Goal: Information Seeking & Learning: Learn about a topic

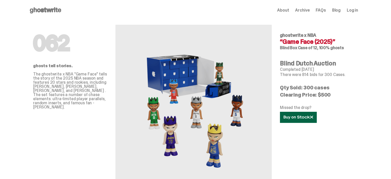
click at [296, 116] on use at bounding box center [298, 117] width 29 height 4
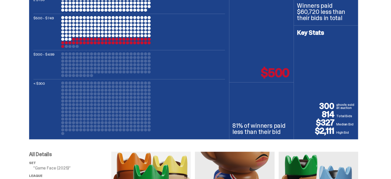
scroll to position [257, 0]
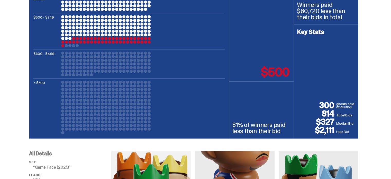
drag, startPoint x: 318, startPoint y: 122, endPoint x: 354, endPoint y: 122, distance: 36.8
click at [354, 122] on div "300 ghosts sold at auction 814 Total Bids $327 Median Bid $2,111 High Bid" at bounding box center [326, 117] width 58 height 33
click at [354, 122] on p "Median Bid" at bounding box center [345, 123] width 19 height 5
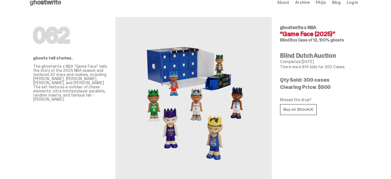
scroll to position [0, 0]
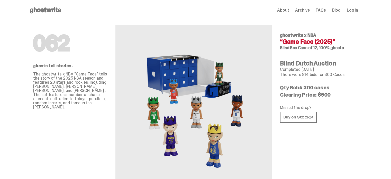
click at [288, 11] on span "About" at bounding box center [283, 10] width 12 height 4
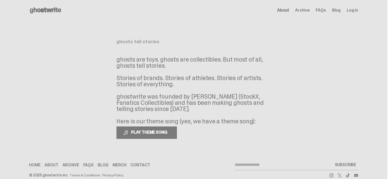
click at [303, 10] on span "Archive" at bounding box center [302, 10] width 14 height 4
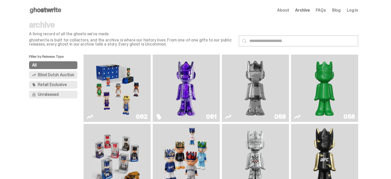
click at [71, 74] on span "Blind Dutch Auction" at bounding box center [56, 75] width 37 height 4
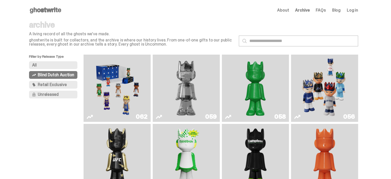
click at [56, 85] on span "Retail Exclusive" at bounding box center [52, 85] width 29 height 4
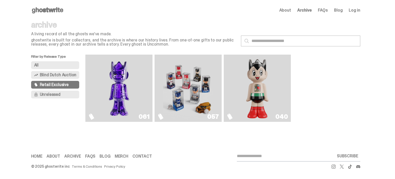
click at [49, 95] on span "Unreleased" at bounding box center [50, 94] width 21 height 4
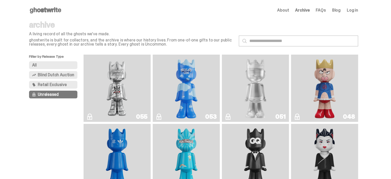
click at [53, 86] on span "Retail Exclusive" at bounding box center [52, 85] width 29 height 4
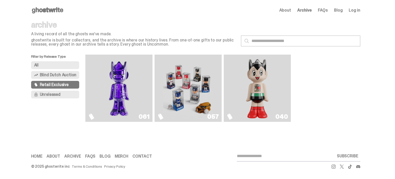
click at [193, 95] on img "Game Face (2025)" at bounding box center [188, 88] width 50 height 63
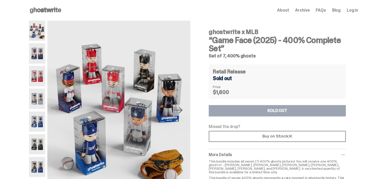
click at [47, 11] on use at bounding box center [45, 10] width 31 height 6
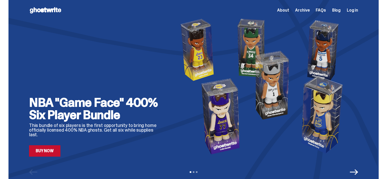
click at [49, 152] on link "Buy Now" at bounding box center [44, 150] width 31 height 11
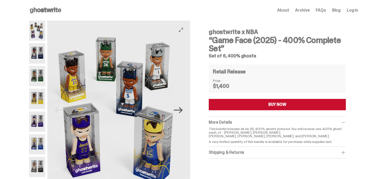
click at [180, 110] on icon "Next" at bounding box center [178, 110] width 9 height 6
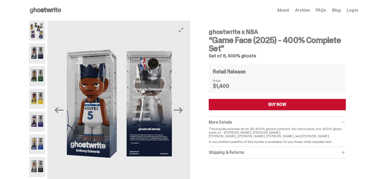
click at [56, 113] on button "Previous" at bounding box center [59, 109] width 11 height 11
